Goal: Navigation & Orientation: Find specific page/section

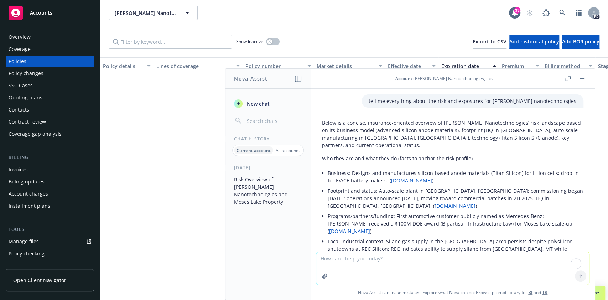
scroll to position [5096, 0]
